Goal: Find specific page/section: Find specific page/section

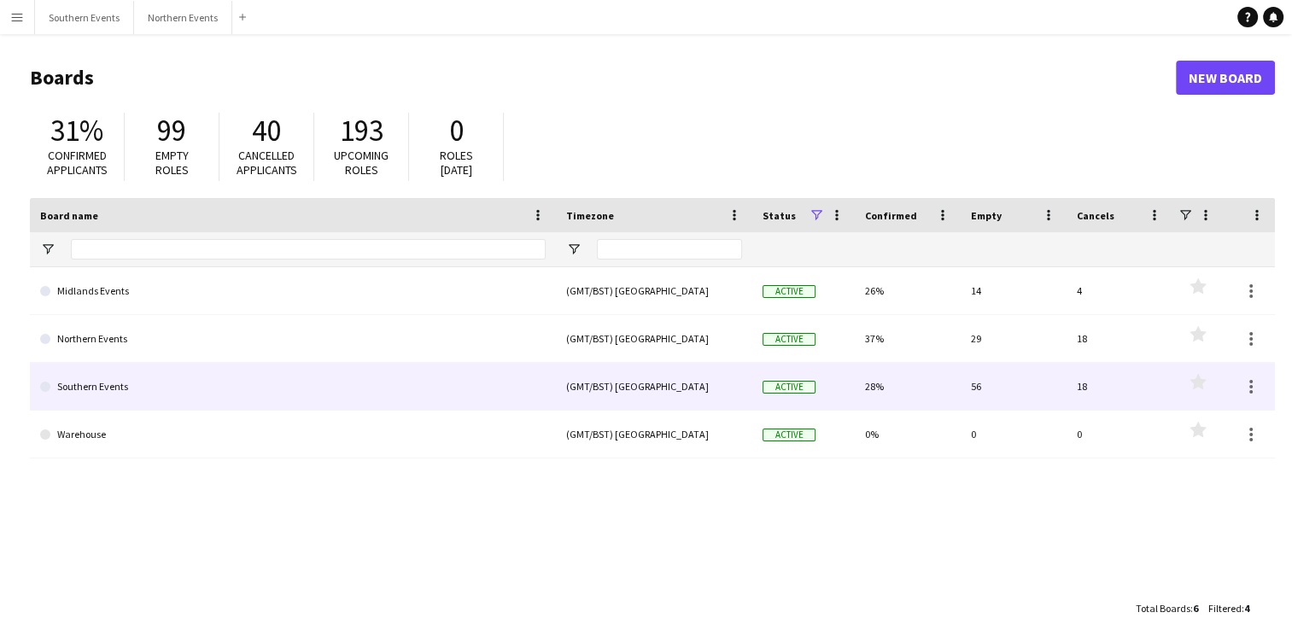
click at [159, 375] on link "Southern Events" at bounding box center [293, 387] width 506 height 48
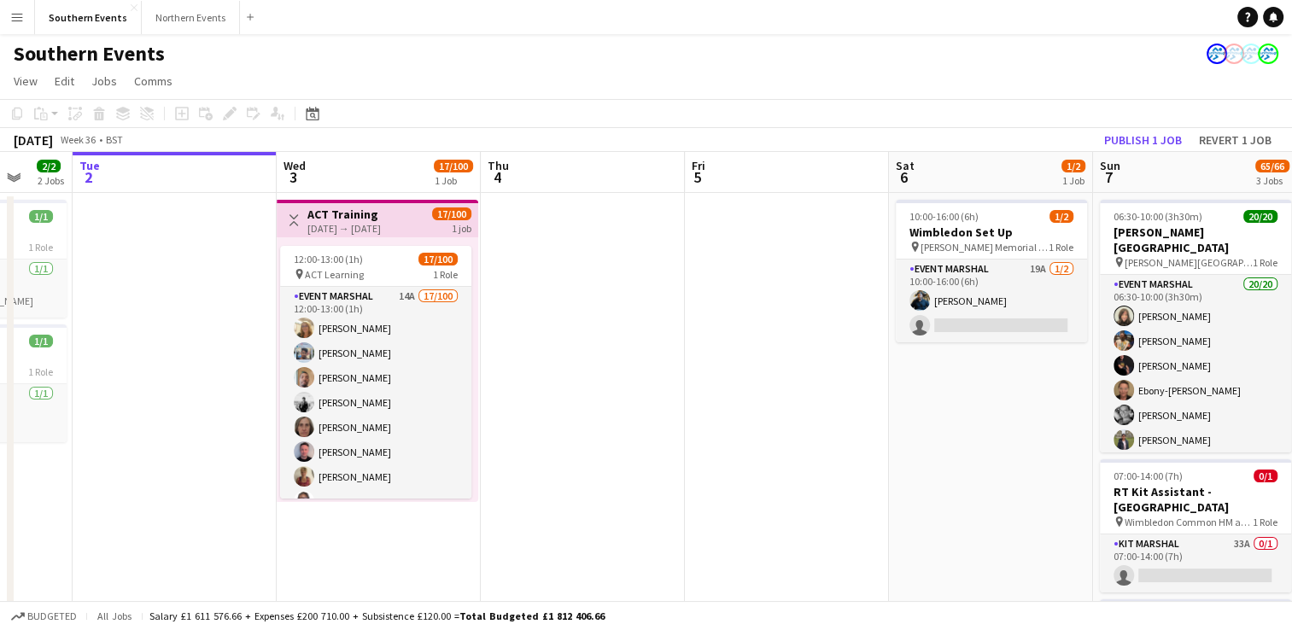
scroll to position [0, 545]
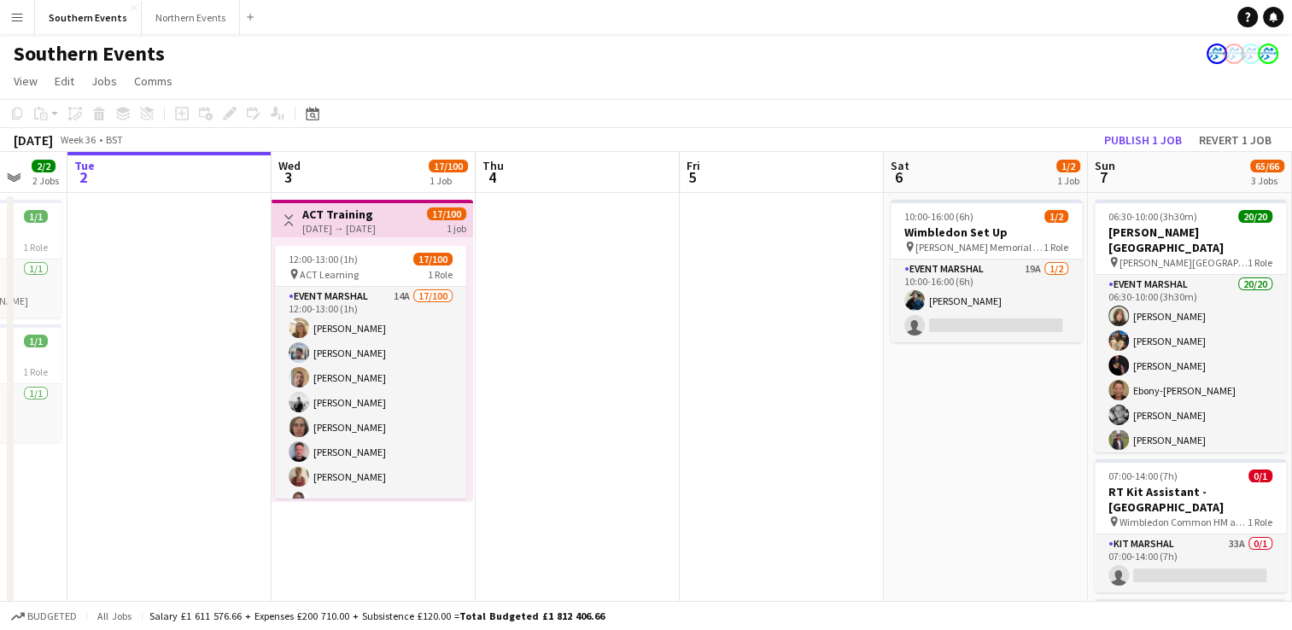
drag, startPoint x: 1056, startPoint y: 500, endPoint x: 919, endPoint y: 501, distance: 136.7
click at [919, 501] on app-calendar-viewport "Sat 30 77/81 3 Jobs Sun 31 77/78 3 Jobs Mon 1 2/2 2 Jobs Tue 2 Wed 3 17/100 1 J…" at bounding box center [646, 532] width 1292 height 761
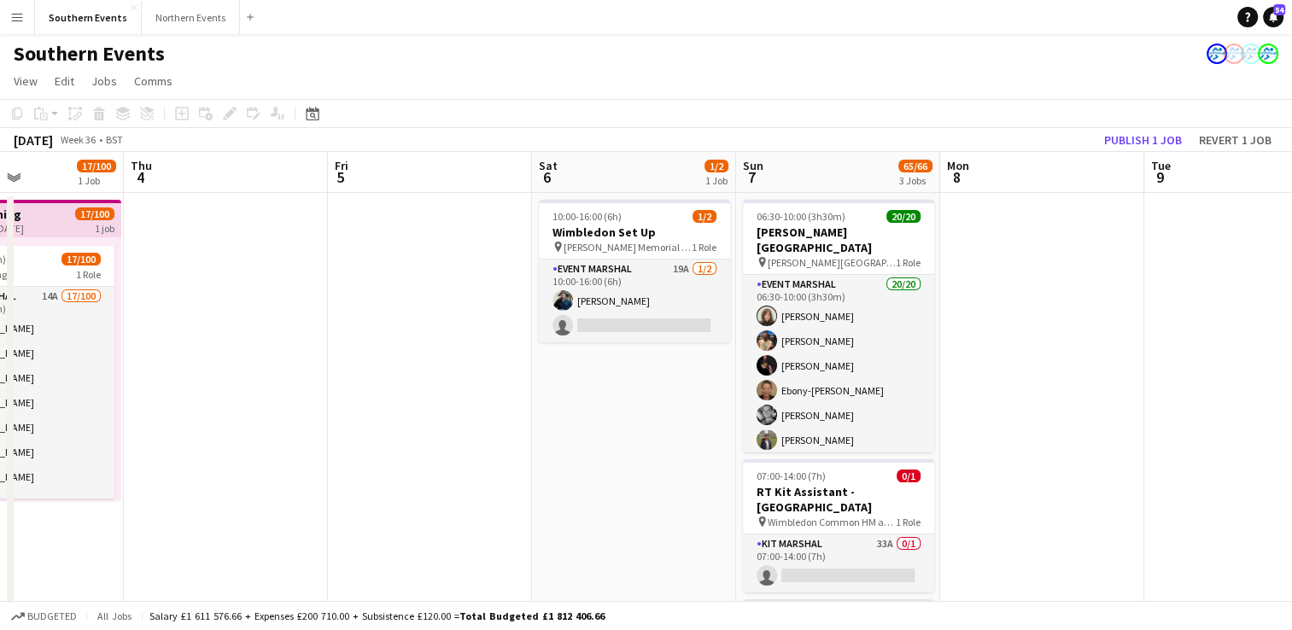
scroll to position [0, 596]
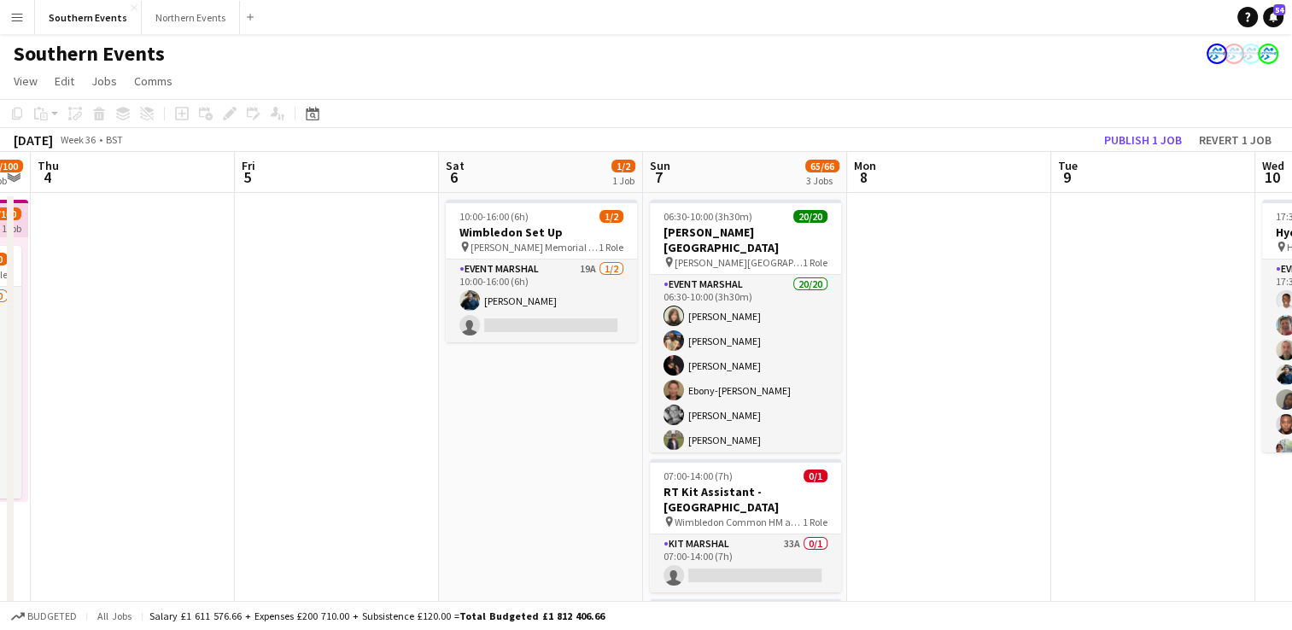
drag, startPoint x: 919, startPoint y: 501, endPoint x: 460, endPoint y: 516, distance: 459.8
click at [460, 516] on app-calendar-viewport "Mon 1 2/2 2 Jobs Tue 2 Wed 3 17/100 1 Job Thu 4 Fri 5 Sat 6 1/2 1 Job Sun 7 65/…" at bounding box center [646, 532] width 1292 height 761
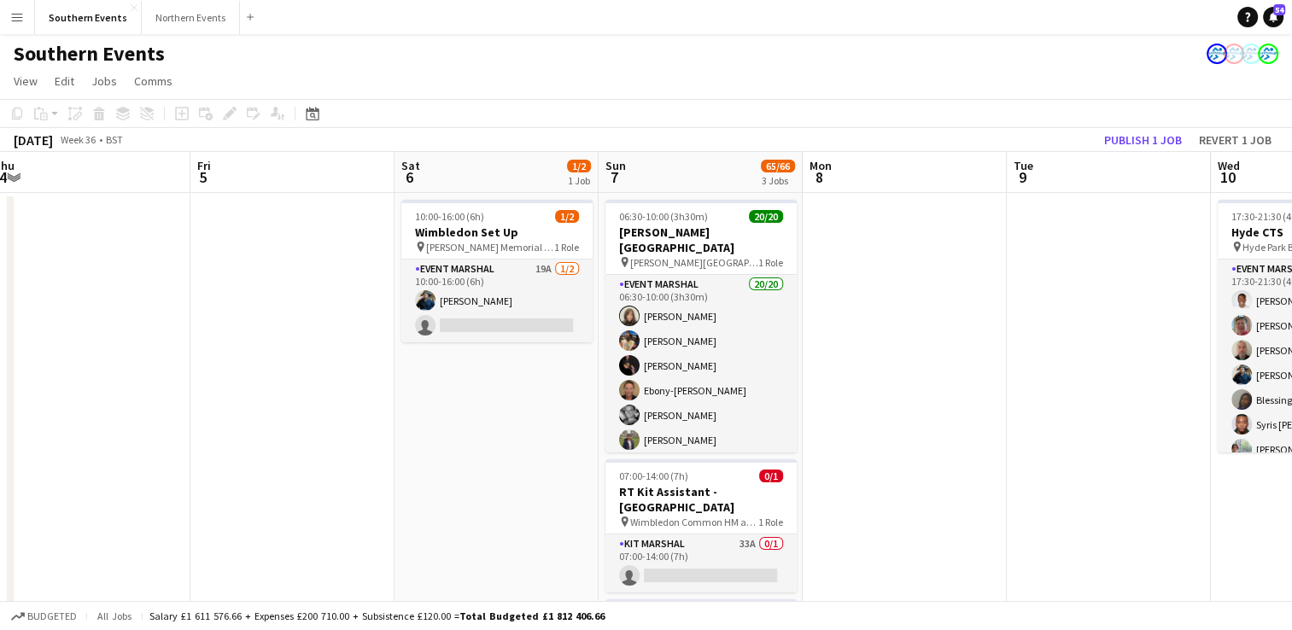
drag, startPoint x: 1157, startPoint y: 492, endPoint x: 310, endPoint y: 533, distance: 847.5
click at [310, 533] on app-calendar-viewport "Mon 1 2/2 2 Jobs Tue 2 Wed 3 17/100 1 Job Thu 4 Fri 5 Sat 6 1/2 1 Job Sun 7 65/…" at bounding box center [646, 532] width 1292 height 761
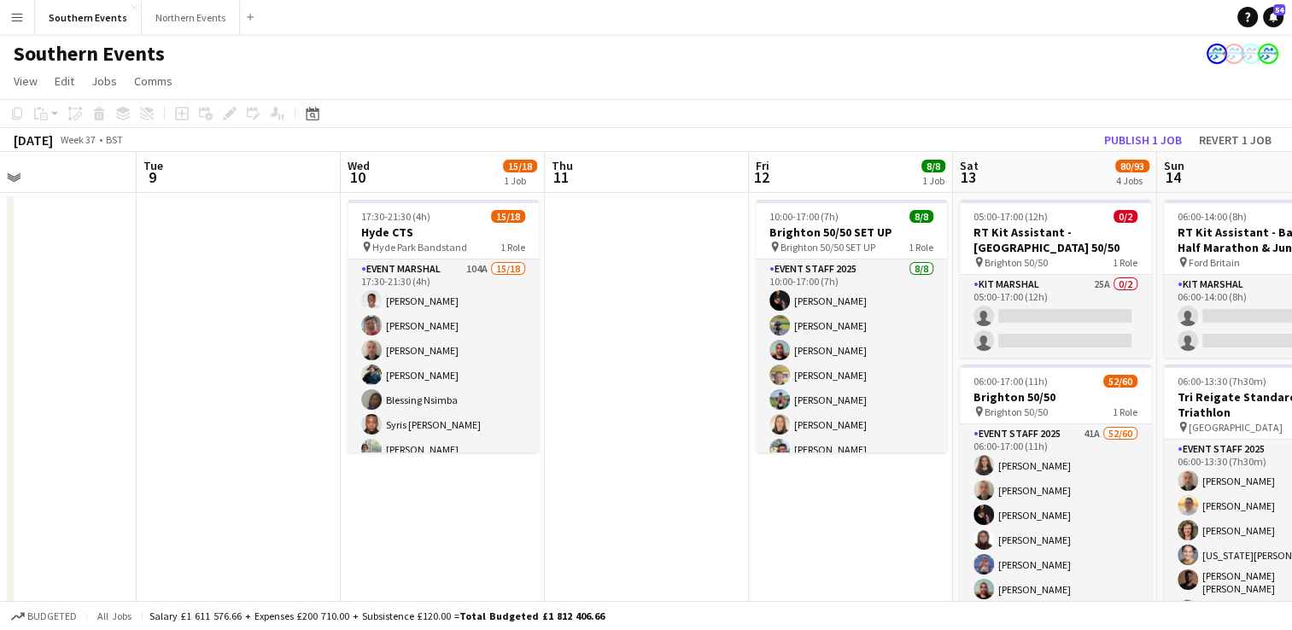
drag, startPoint x: 739, startPoint y: 463, endPoint x: 194, endPoint y: 473, distance: 545.1
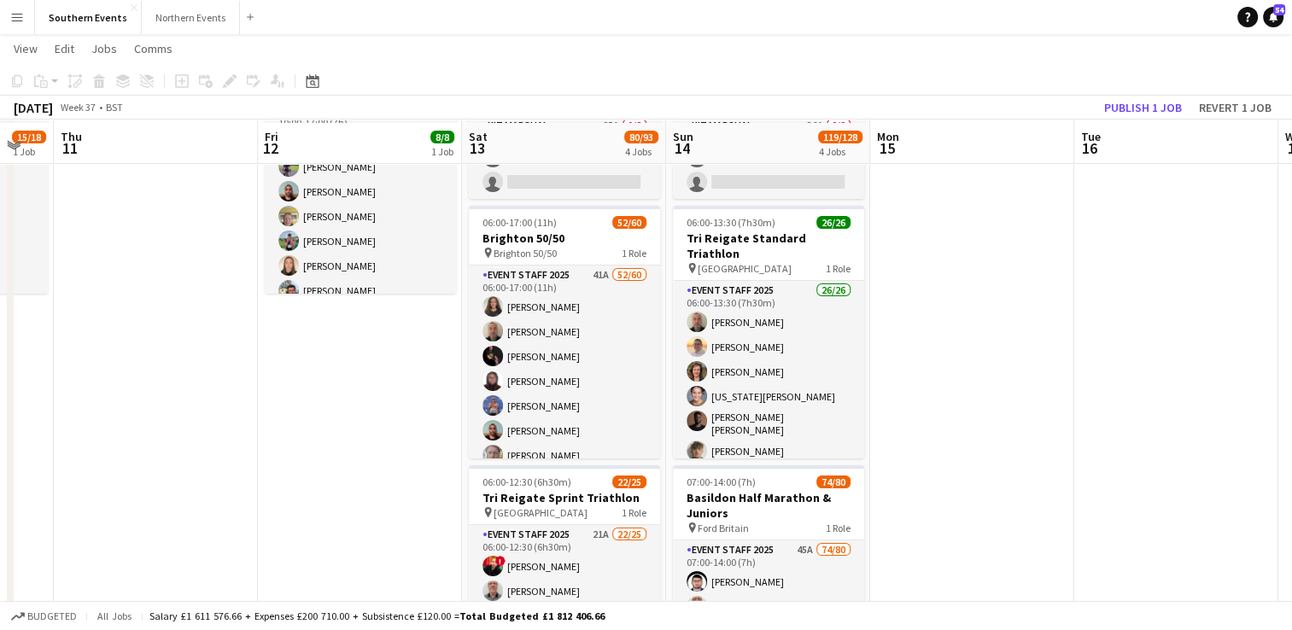
scroll to position [159, 0]
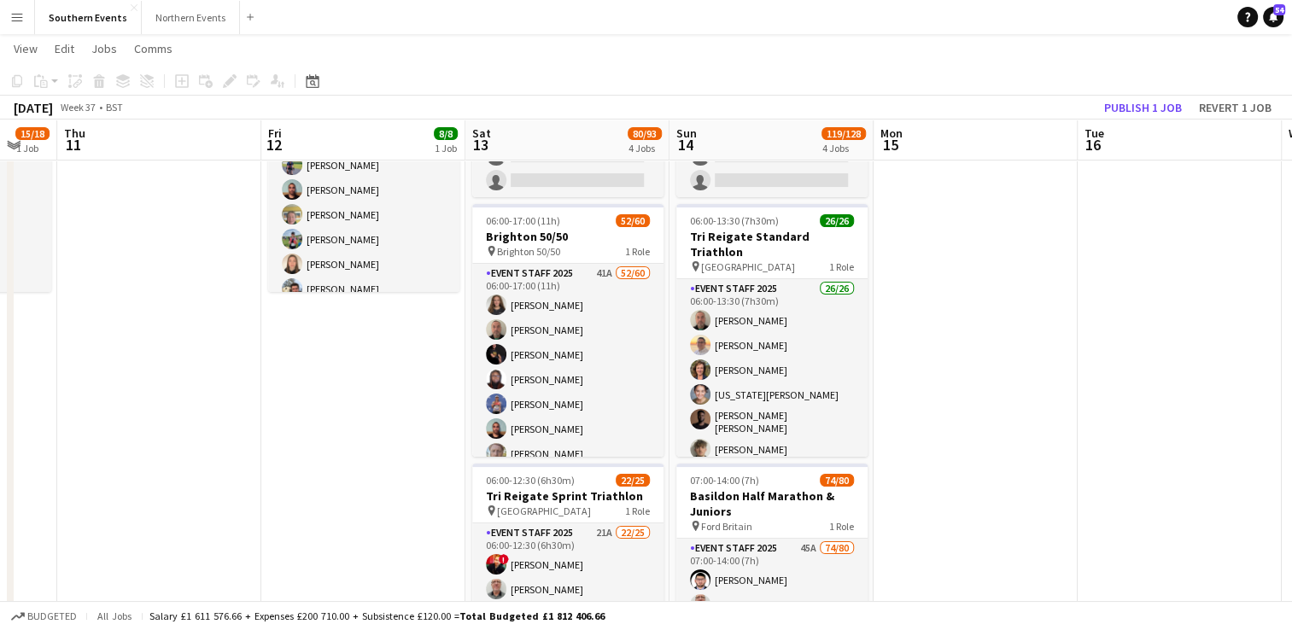
drag, startPoint x: 1280, startPoint y: 378, endPoint x: 1300, endPoint y: 379, distance: 19.7
click at [1292, 379] on html "Menu Boards Boards Boards All jobs Status Workforce Workforce My Workforce Recr…" at bounding box center [646, 441] width 1292 height 1200
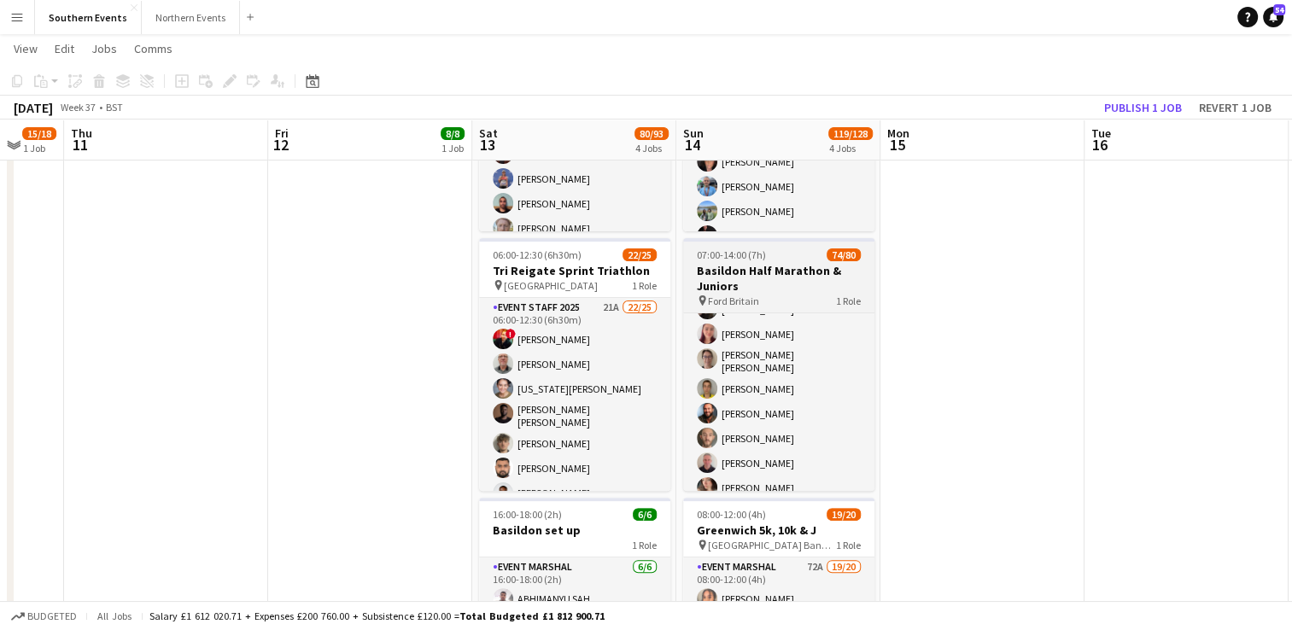
scroll to position [0, 0]
